Goal: Information Seeking & Learning: Learn about a topic

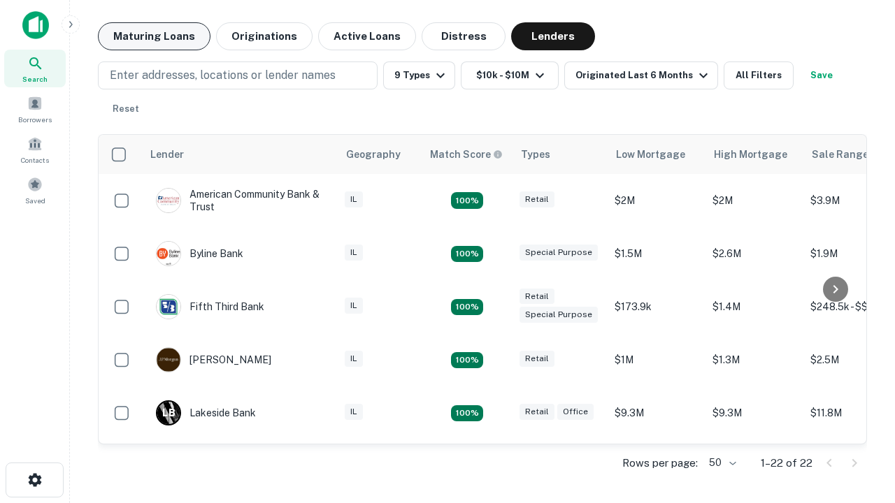
click at [154, 36] on button "Maturing Loans" at bounding box center [154, 36] width 113 height 28
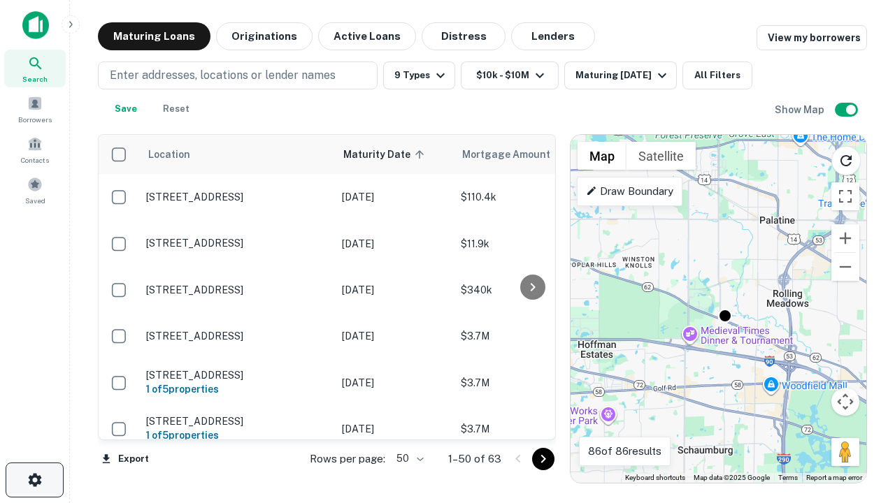
click at [34, 480] on icon "button" at bounding box center [35, 480] width 17 height 17
